Goal: Information Seeking & Learning: Understand process/instructions

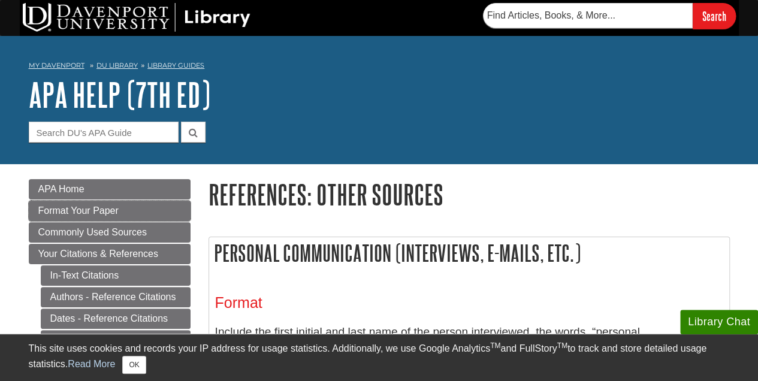
click at [71, 202] on link "Format Your Paper" at bounding box center [110, 211] width 162 height 20
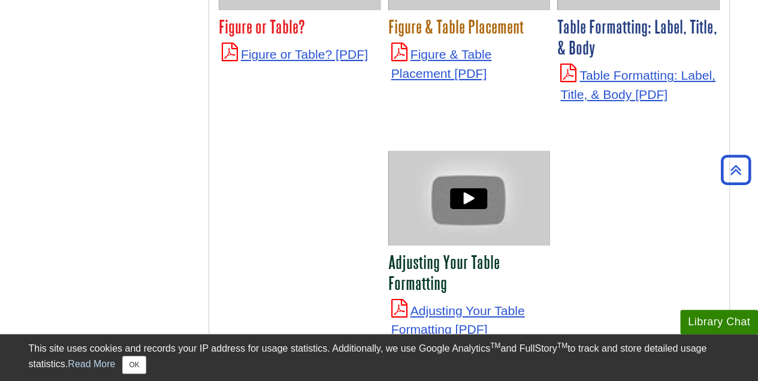
scroll to position [4254, 0]
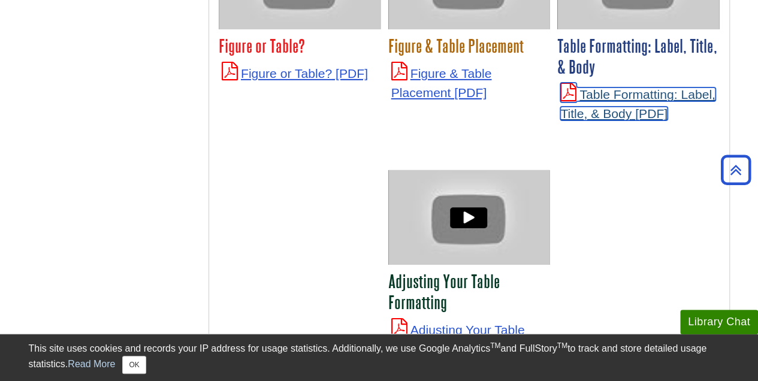
click at [610, 87] on link "Table Formatting: Label, Title, & Body" at bounding box center [637, 103] width 155 height 33
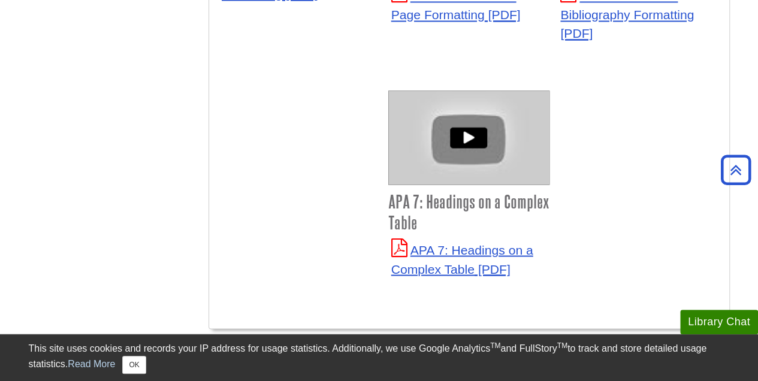
scroll to position [3356, 0]
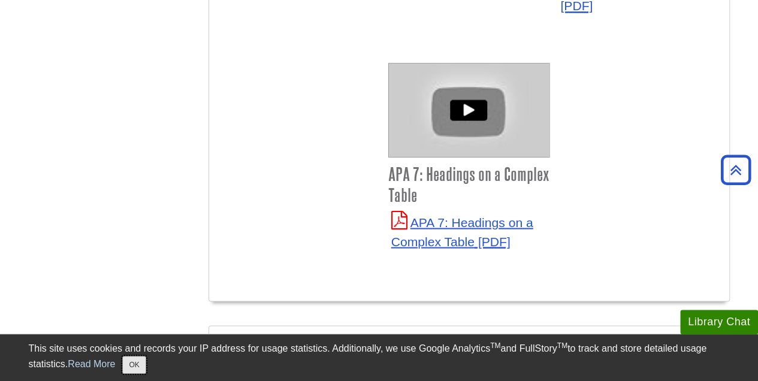
click at [142, 365] on button "OK" at bounding box center [133, 365] width 23 height 18
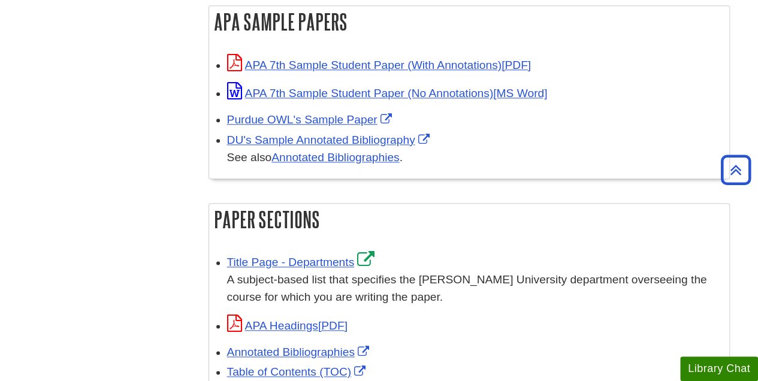
scroll to position [599, 0]
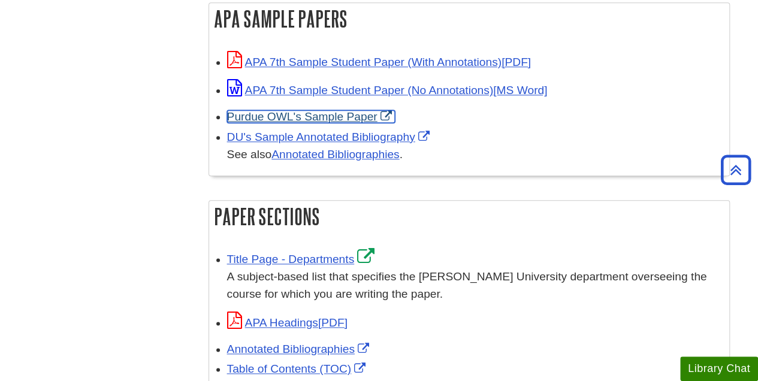
click at [310, 116] on link "Purdue OWL's Sample Paper" at bounding box center [311, 116] width 168 height 13
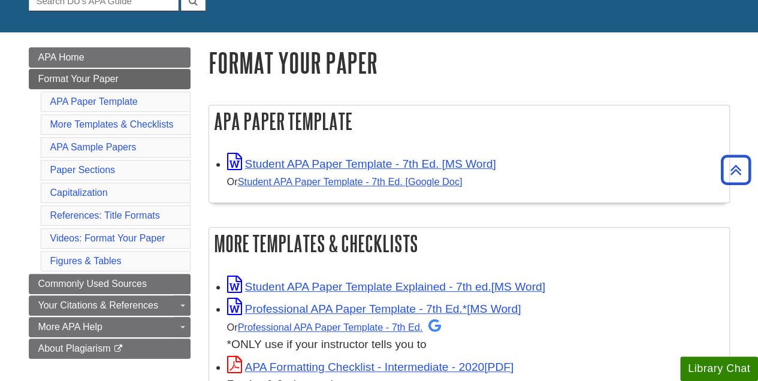
scroll to position [120, 0]
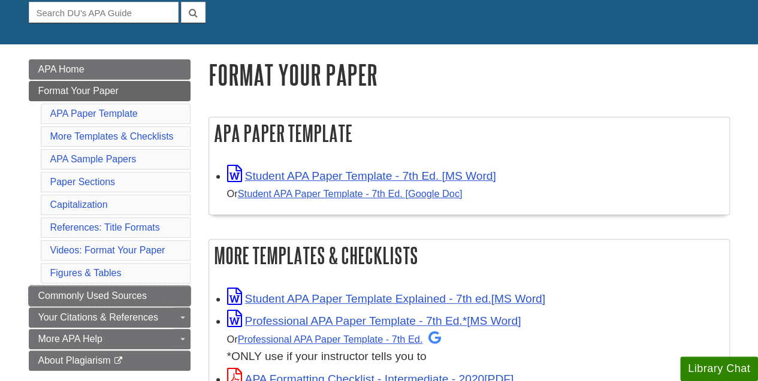
click at [175, 295] on link "Commonly Used Sources" at bounding box center [110, 296] width 162 height 20
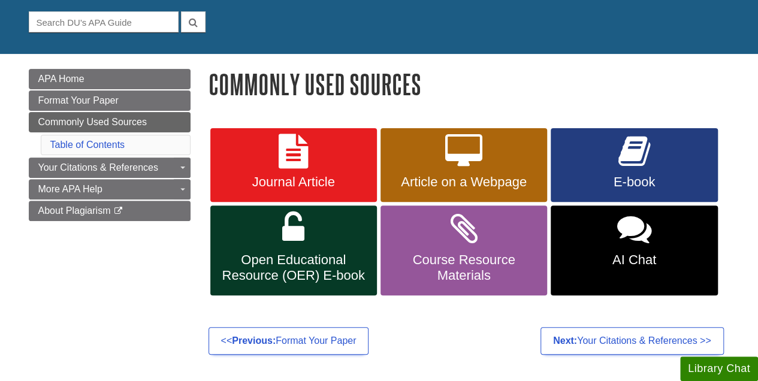
scroll to position [120, 0]
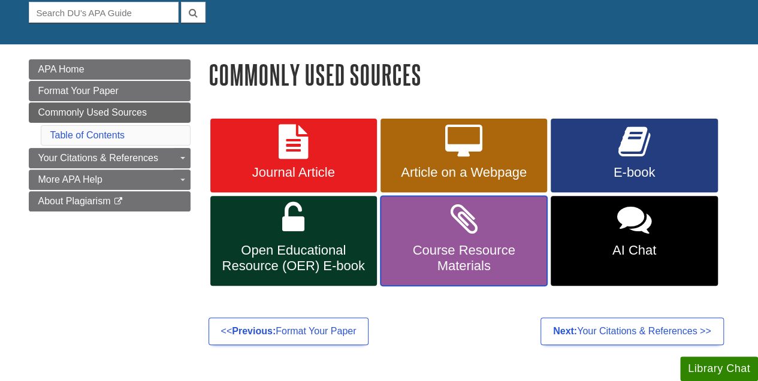
click at [416, 252] on span "Course Resource Materials" at bounding box center [463, 258] width 149 height 31
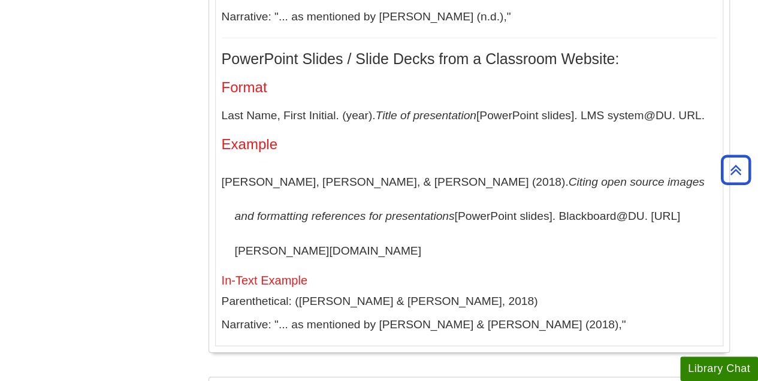
scroll to position [4356, 0]
